Goal: Check status: Check status

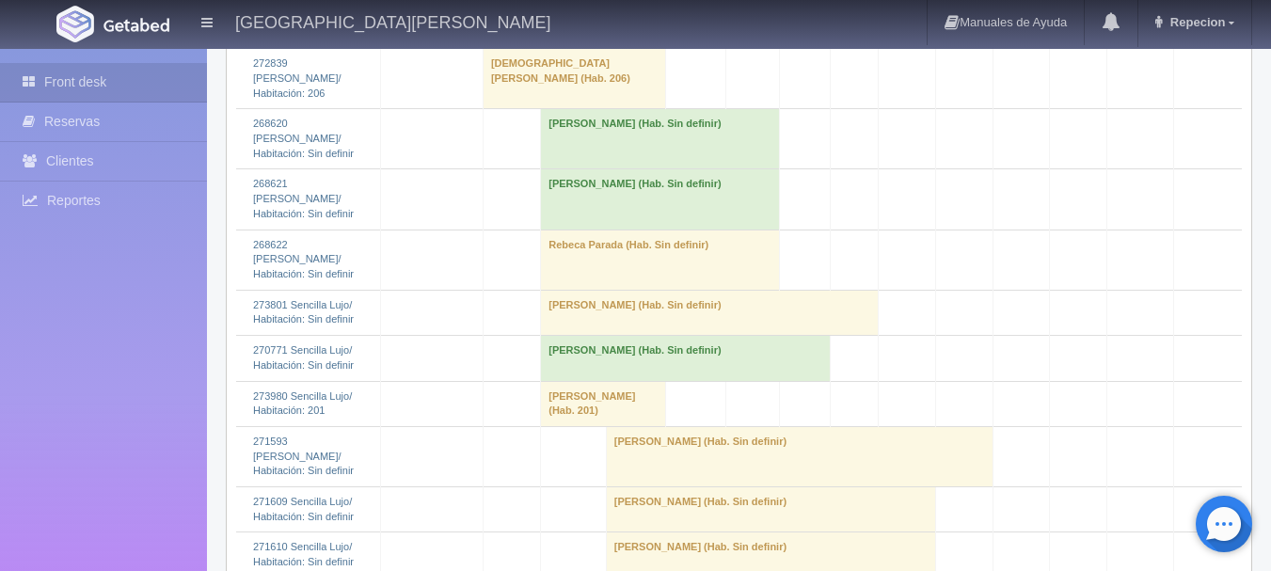
scroll to position [1506, 0]
click at [545, 378] on td "[PERSON_NAME] (Hab. 201)" at bounding box center [603, 400] width 125 height 45
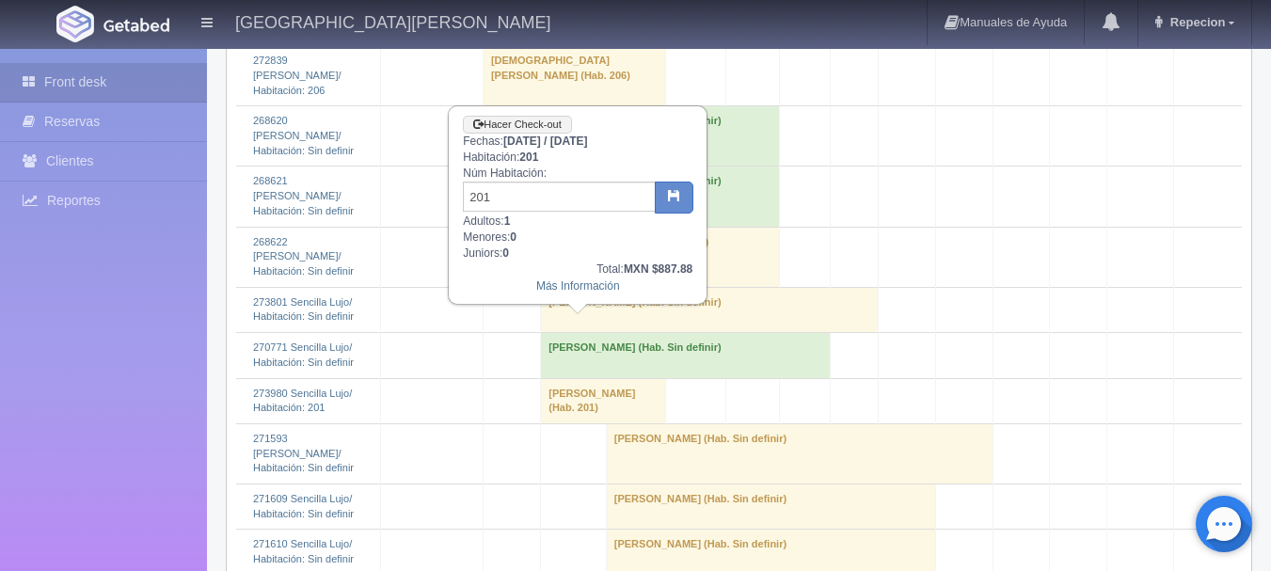
click at [545, 378] on td "[PERSON_NAME] (Hab. 201)" at bounding box center [603, 400] width 125 height 45
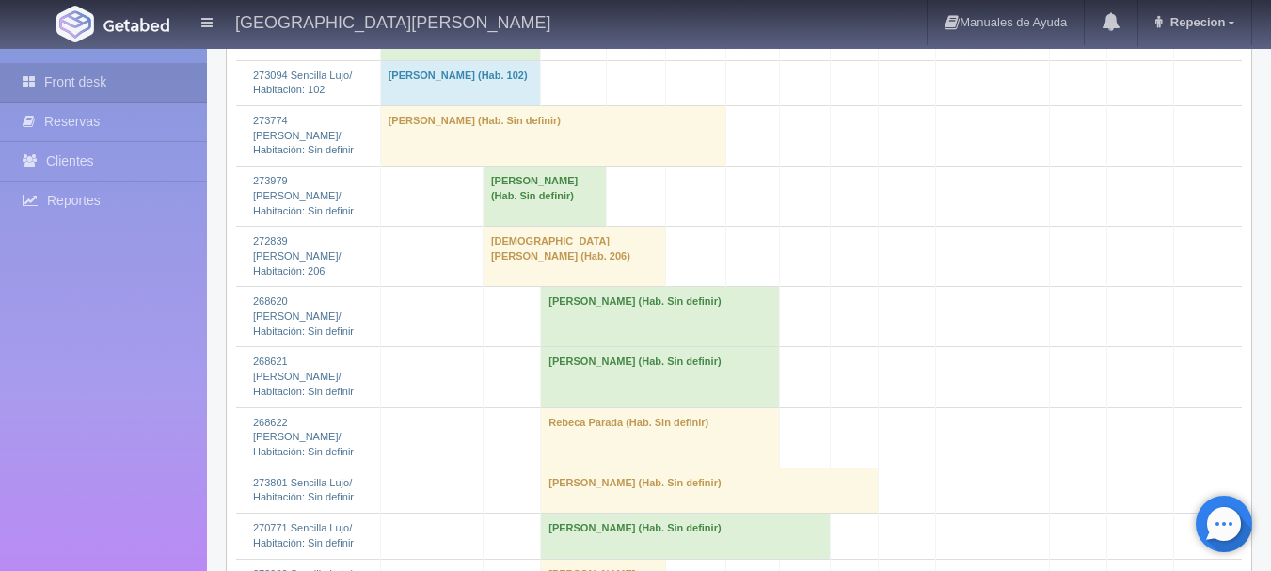
scroll to position [1317, 0]
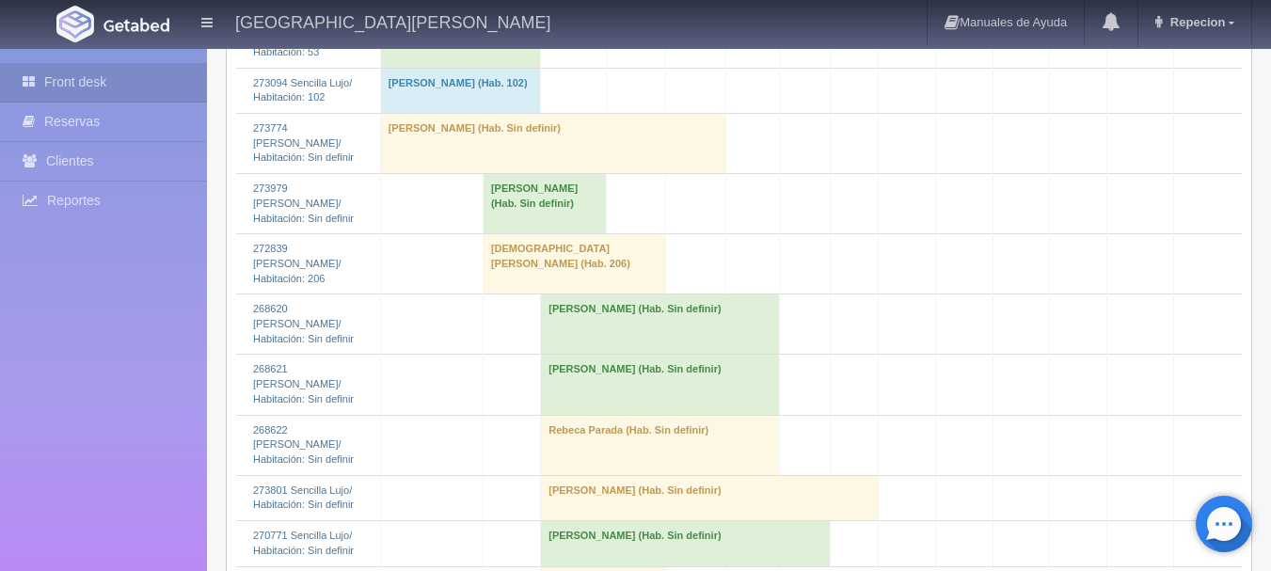
click at [497, 264] on td "[DEMOGRAPHIC_DATA][PERSON_NAME] (Hab. 206)" at bounding box center [574, 264] width 183 height 60
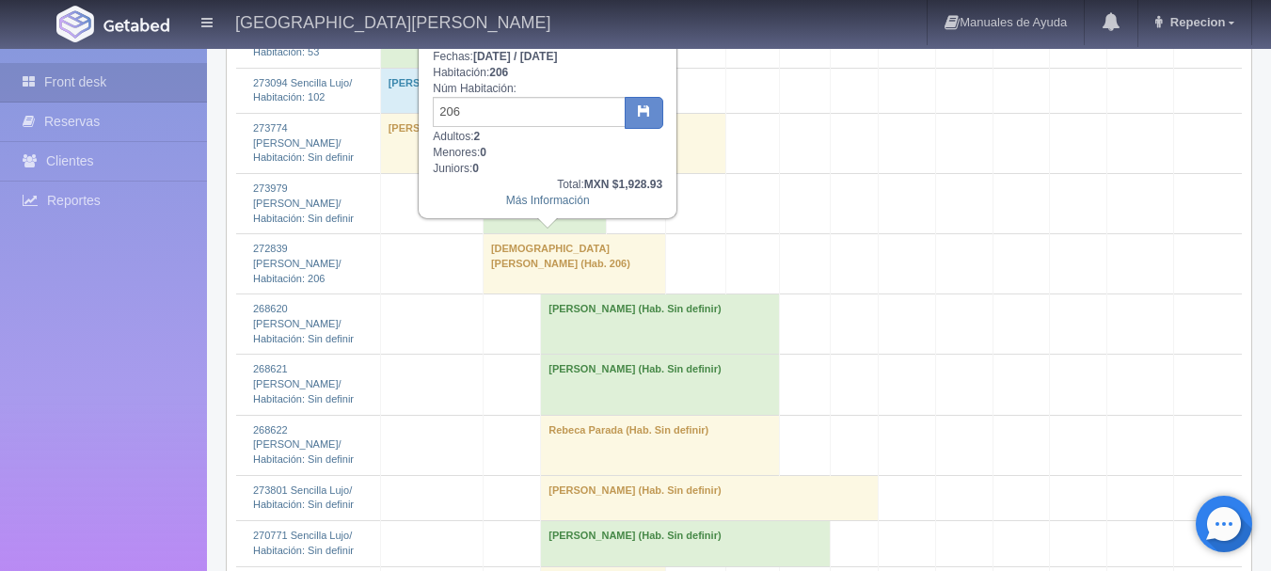
click at [497, 264] on td "[DEMOGRAPHIC_DATA][PERSON_NAME] (Hab. 206)" at bounding box center [574, 264] width 183 height 60
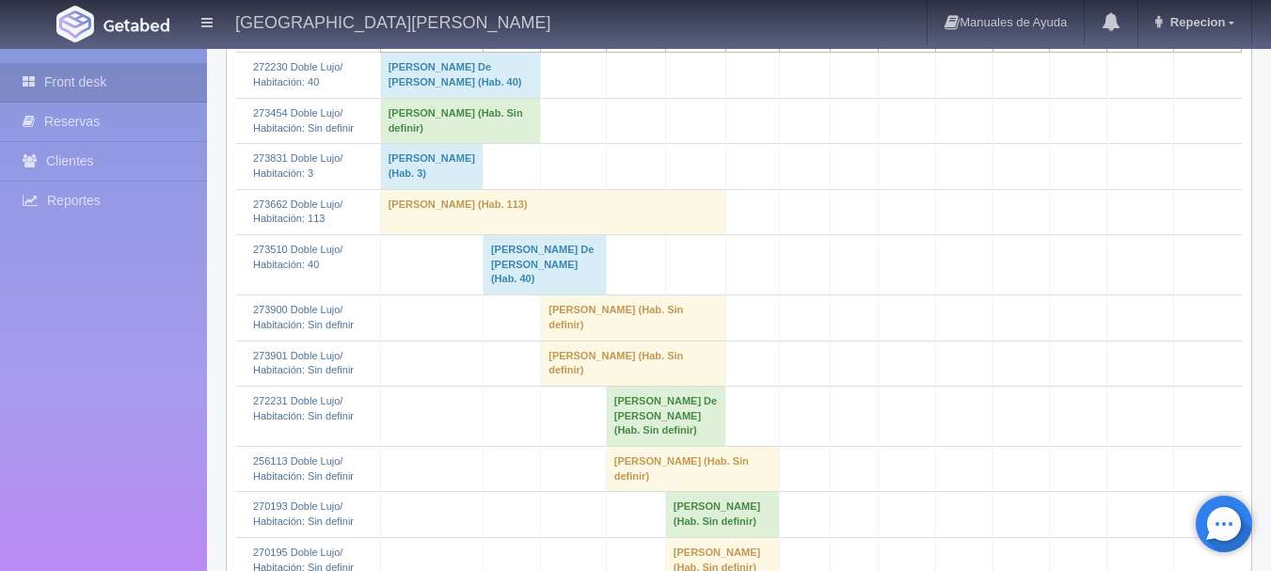
scroll to position [282, 0]
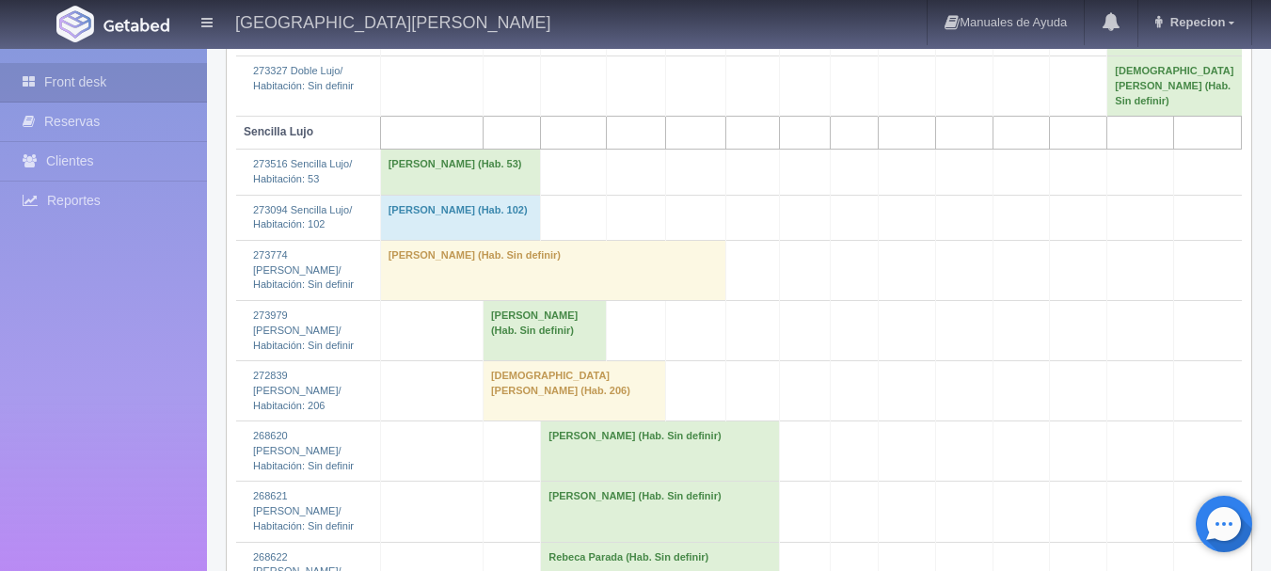
scroll to position [1223, 0]
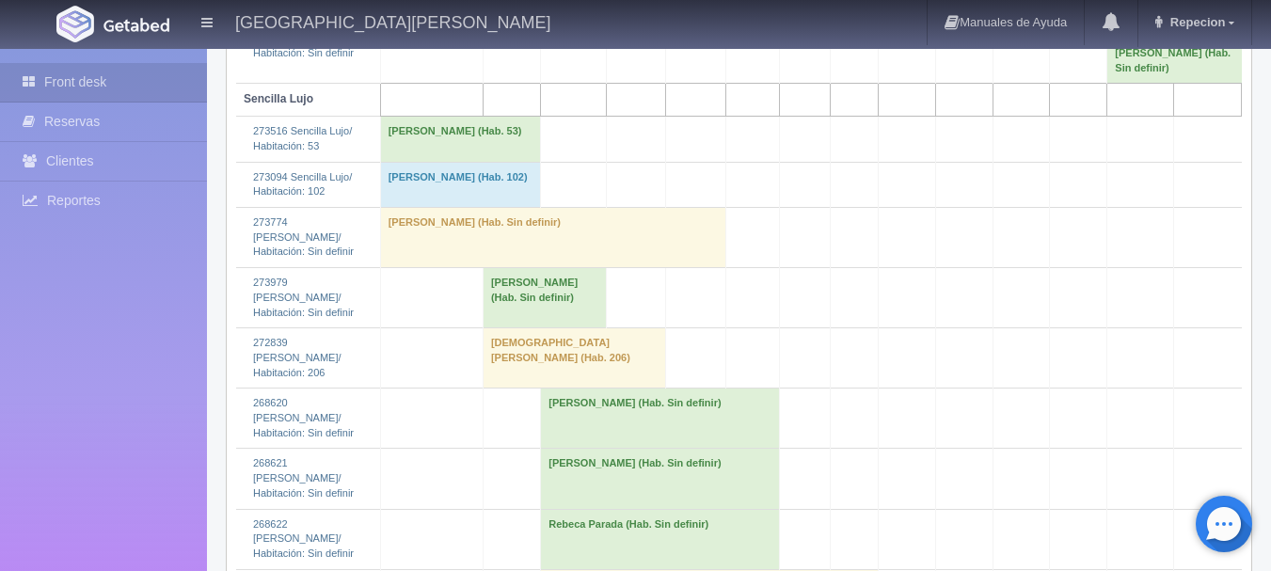
click at [496, 310] on td "[PERSON_NAME] (Hab. Sin definir)" at bounding box center [544, 298] width 123 height 60
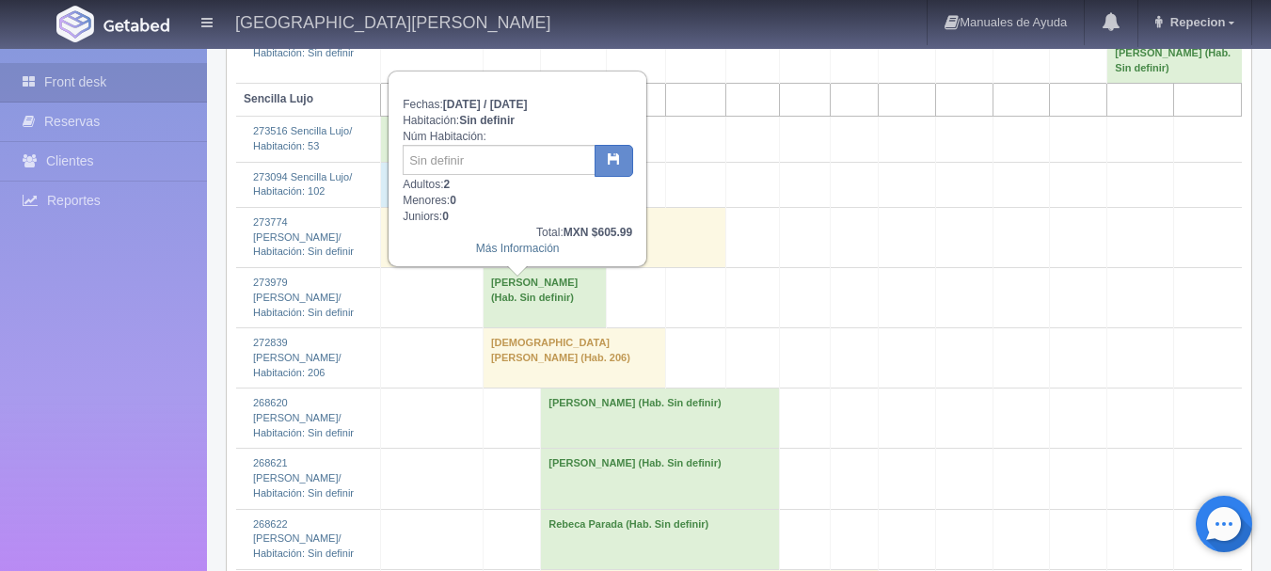
click at [496, 310] on td "[PERSON_NAME] (Hab. Sin definir)" at bounding box center [544, 298] width 123 height 60
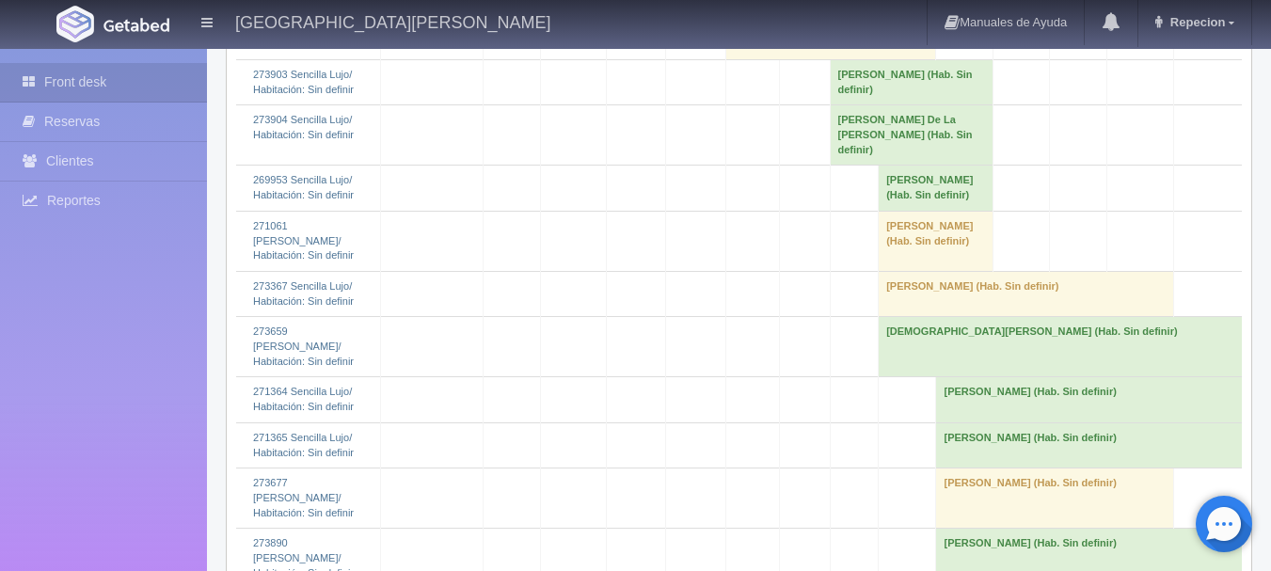
scroll to position [2340, 0]
